Goal: Communication & Community: Answer question/provide support

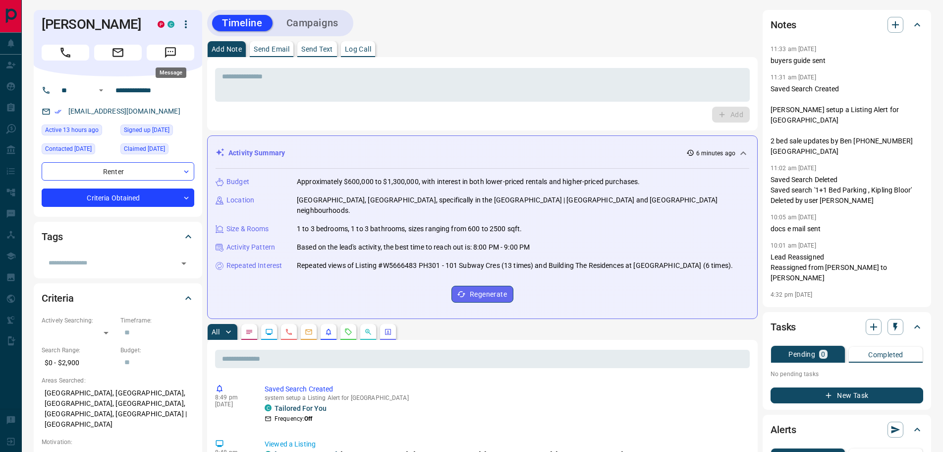
click at [174, 57] on icon "Message" at bounding box center [170, 52] width 13 height 13
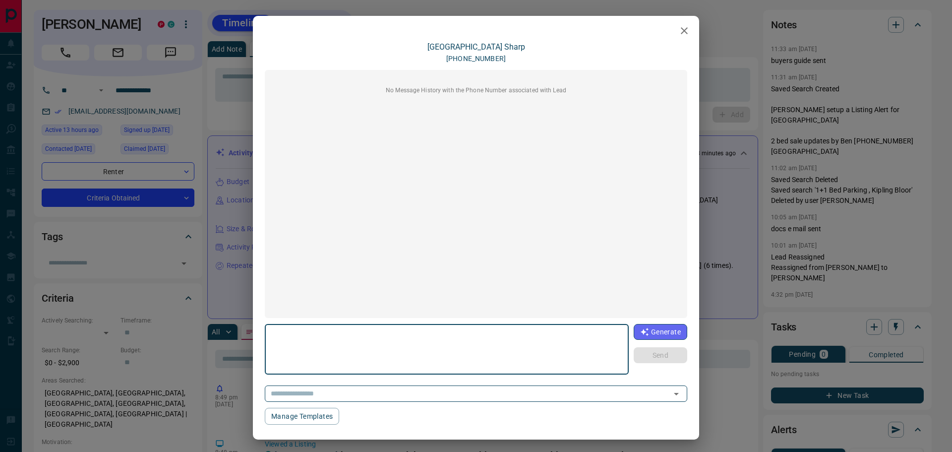
click at [681, 28] on icon "button" at bounding box center [684, 31] width 12 height 12
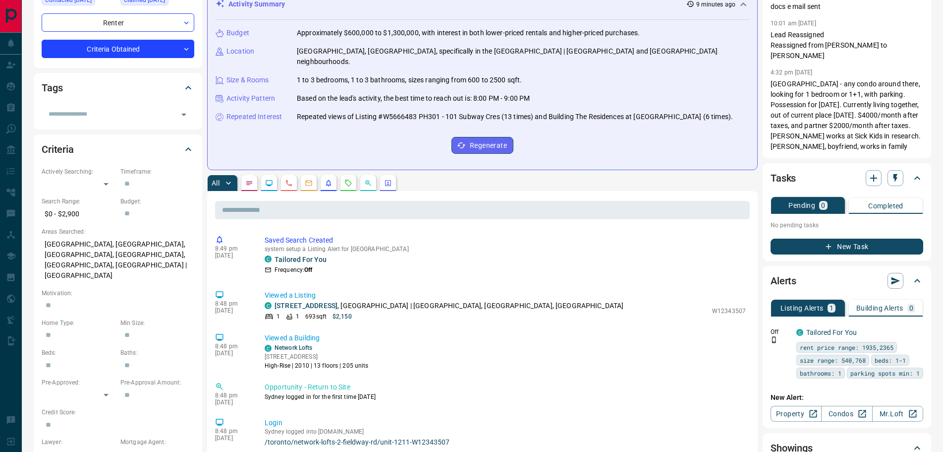
scroll to position [248, 0]
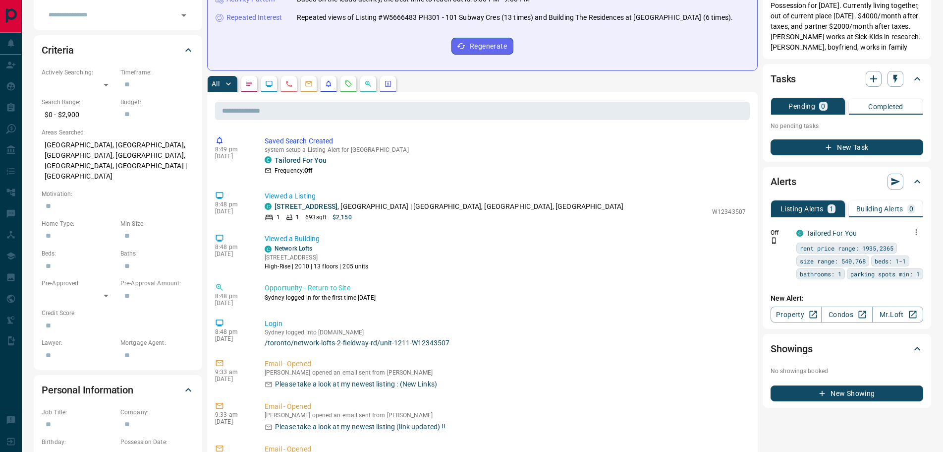
click at [918, 232] on icon "button" at bounding box center [916, 232] width 9 height 9
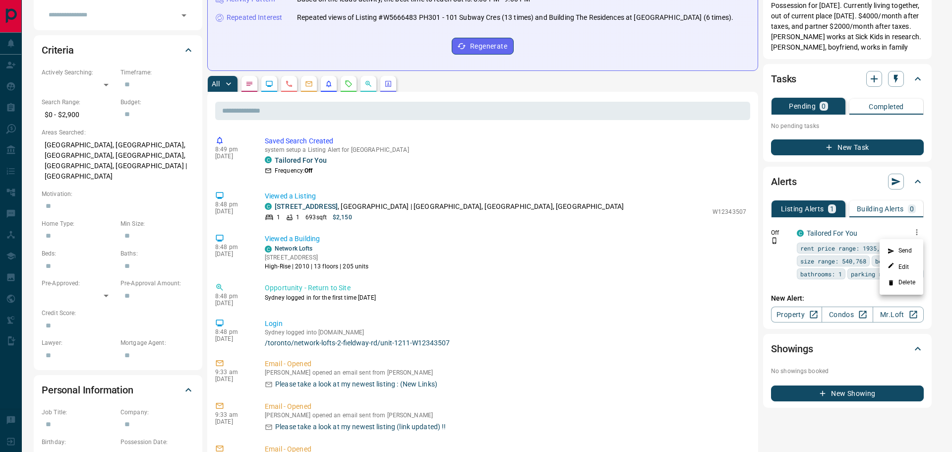
click at [903, 282] on li "Delete" at bounding box center [901, 283] width 44 height 16
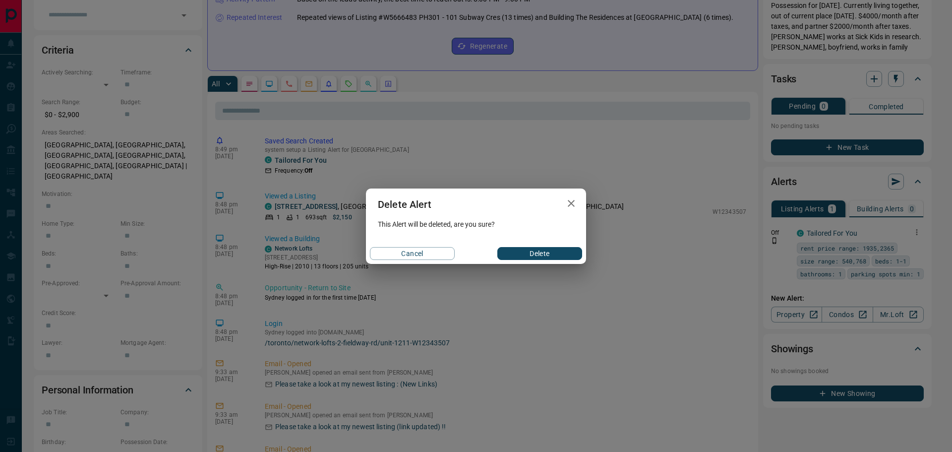
click at [554, 256] on button "Delete" at bounding box center [539, 253] width 85 height 13
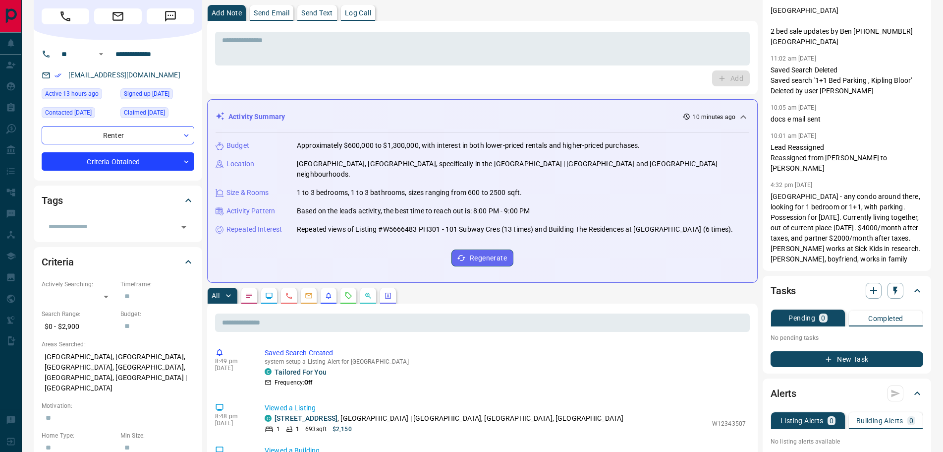
scroll to position [0, 0]
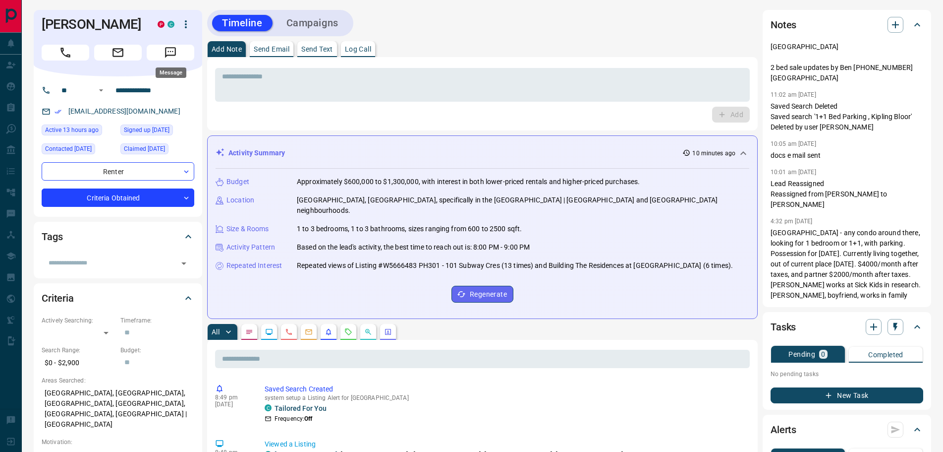
click at [163, 53] on button "Message" at bounding box center [171, 53] width 48 height 16
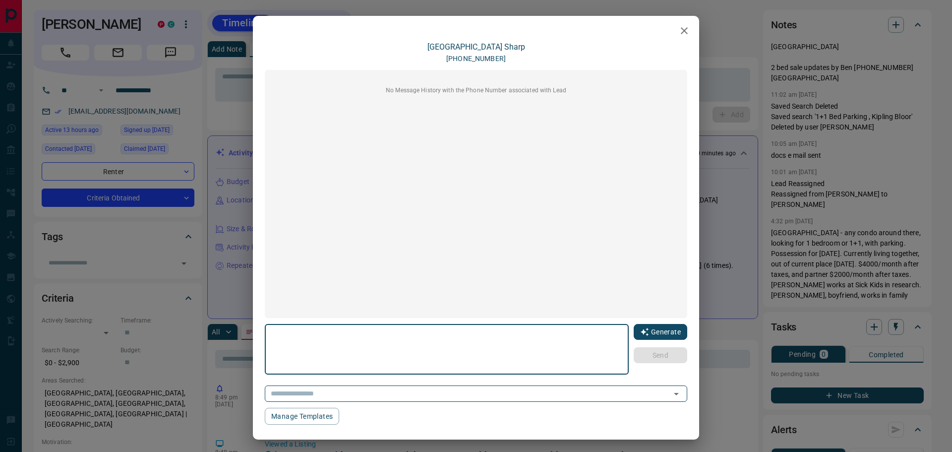
click at [643, 326] on button "Generate" at bounding box center [661, 332] width 54 height 16
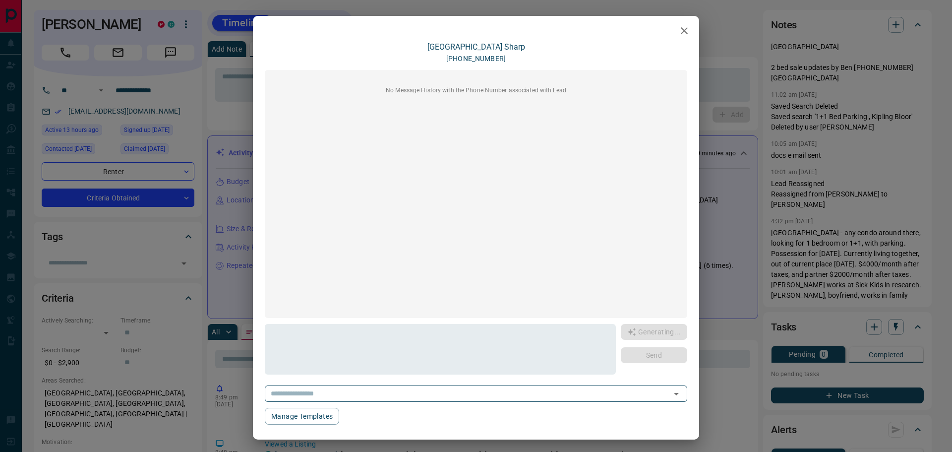
type textarea "**********"
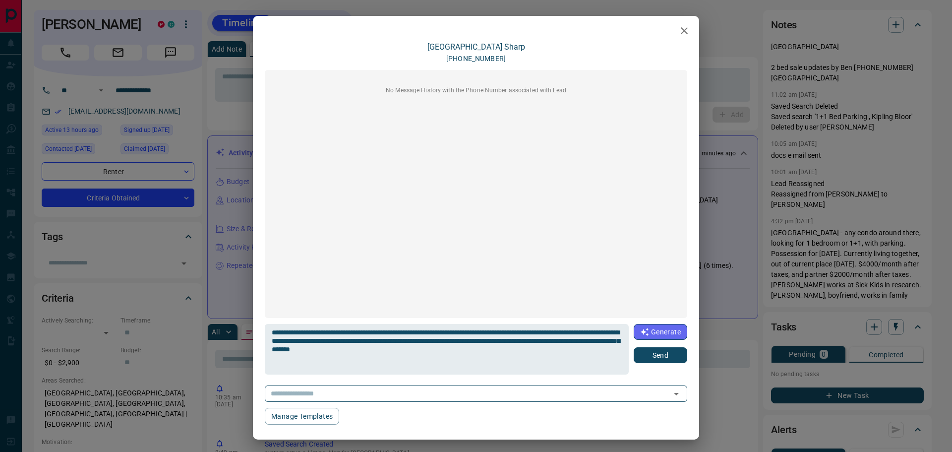
click at [650, 354] on button "Send" at bounding box center [661, 355] width 54 height 16
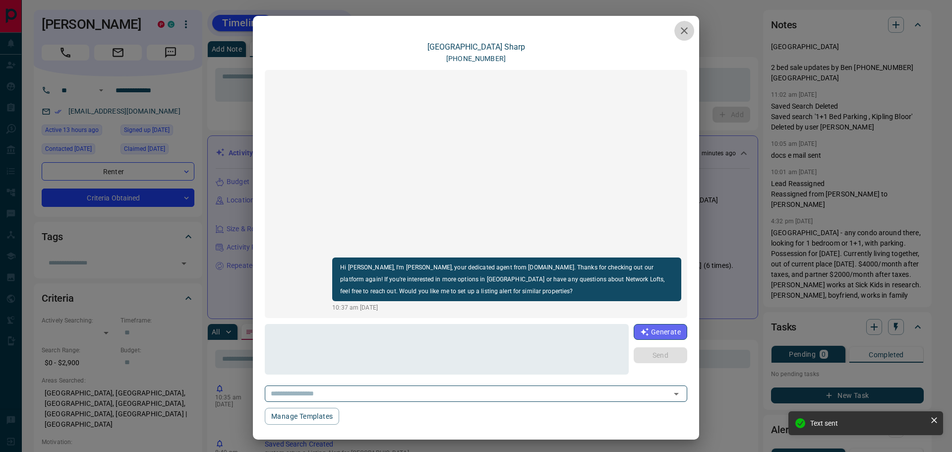
click at [681, 34] on icon "button" at bounding box center [684, 31] width 12 height 12
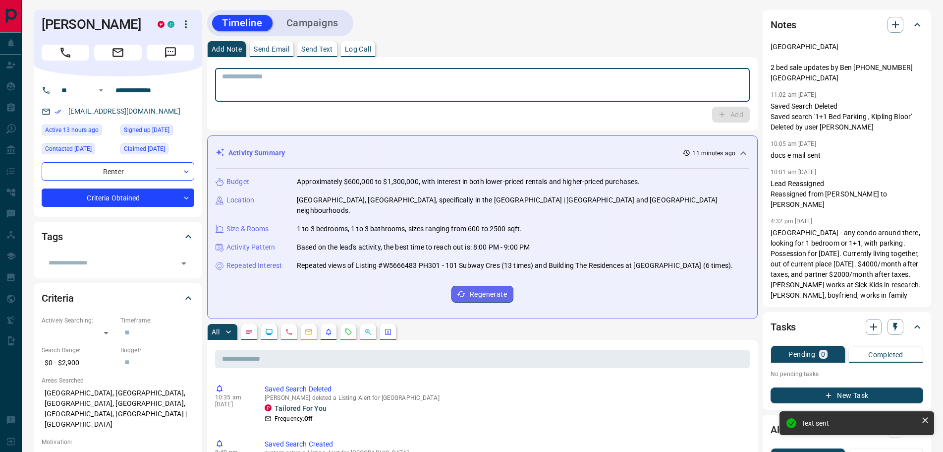
click at [271, 85] on textarea at bounding box center [482, 84] width 521 height 25
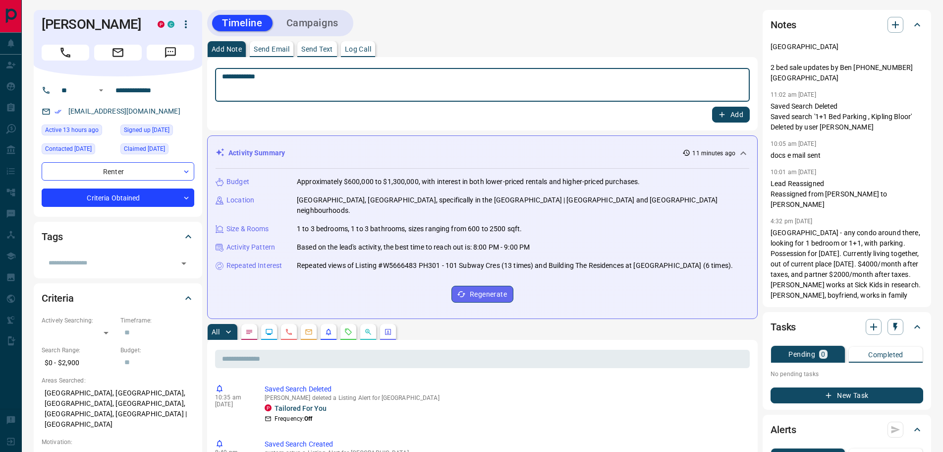
type textarea "**********"
click at [730, 115] on button "Add" at bounding box center [731, 115] width 38 height 16
